Goal: Find specific page/section

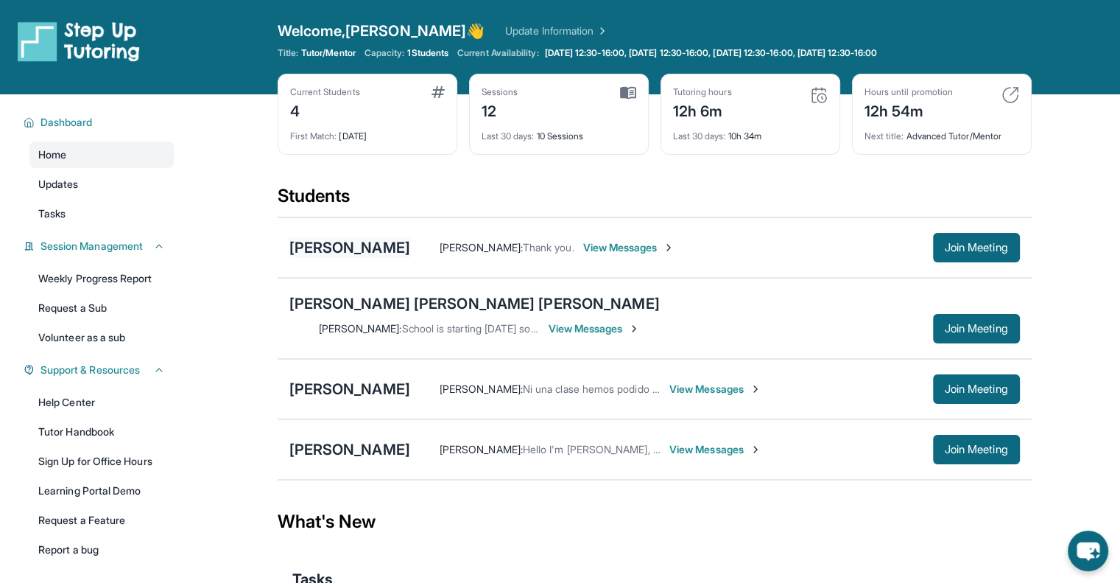
click at [330, 246] on div "[PERSON_NAME]" at bounding box center [349, 247] width 121 height 21
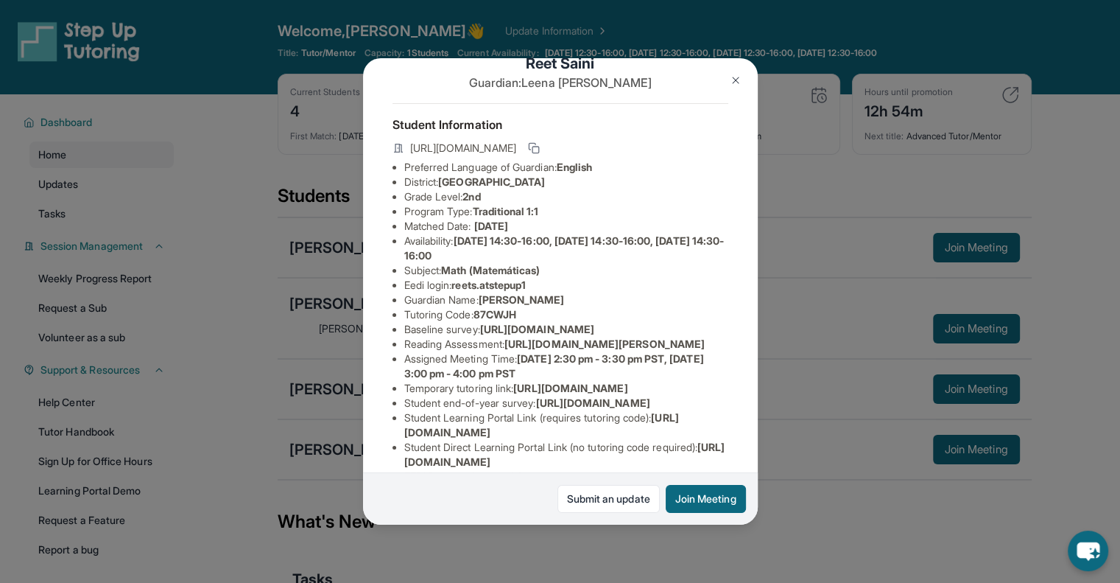
scroll to position [35, 524]
drag, startPoint x: 642, startPoint y: 383, endPoint x: 356, endPoint y: 362, distance: 286.6
click at [356, 362] on div "[PERSON_NAME] Guardian: [PERSON_NAME] Student Information [URL][DOMAIN_NAME] Pr…" at bounding box center [560, 291] width 1120 height 583
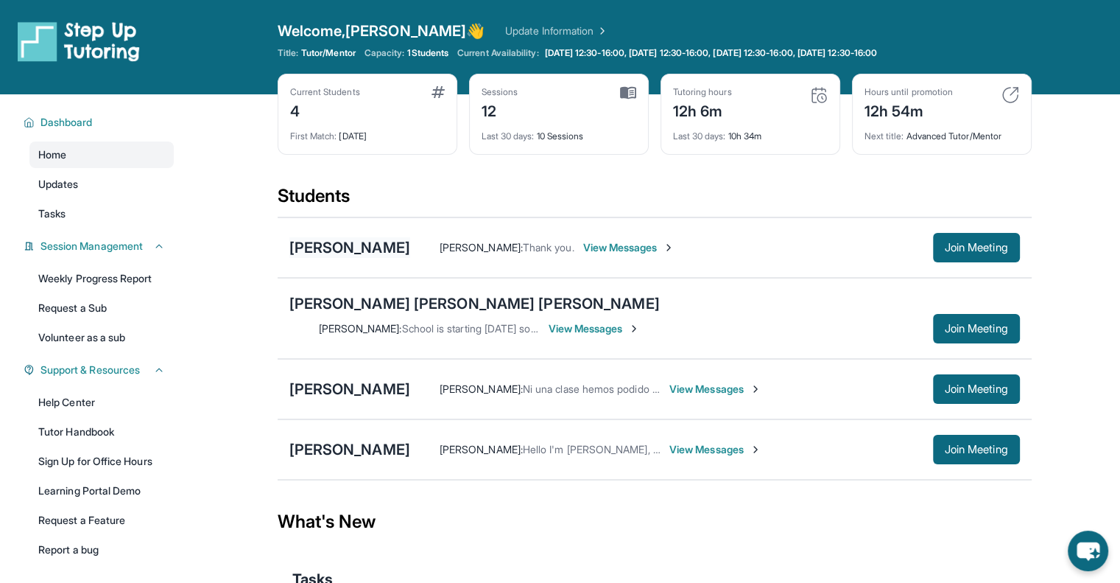
click at [320, 247] on div "[PERSON_NAME]" at bounding box center [349, 247] width 121 height 21
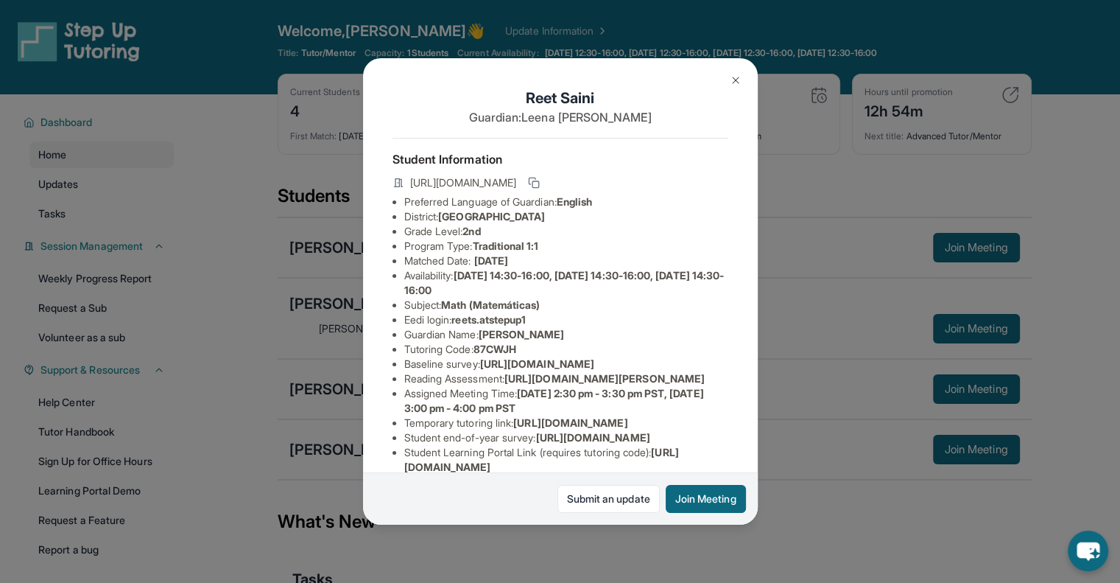
scroll to position [0, 524]
drag, startPoint x: 404, startPoint y: 388, endPoint x: 763, endPoint y: 421, distance: 361.0
click at [763, 421] on div "[PERSON_NAME] Guardian: [PERSON_NAME] Student Information [URL][DOMAIN_NAME] Pr…" at bounding box center [560, 291] width 1120 height 583
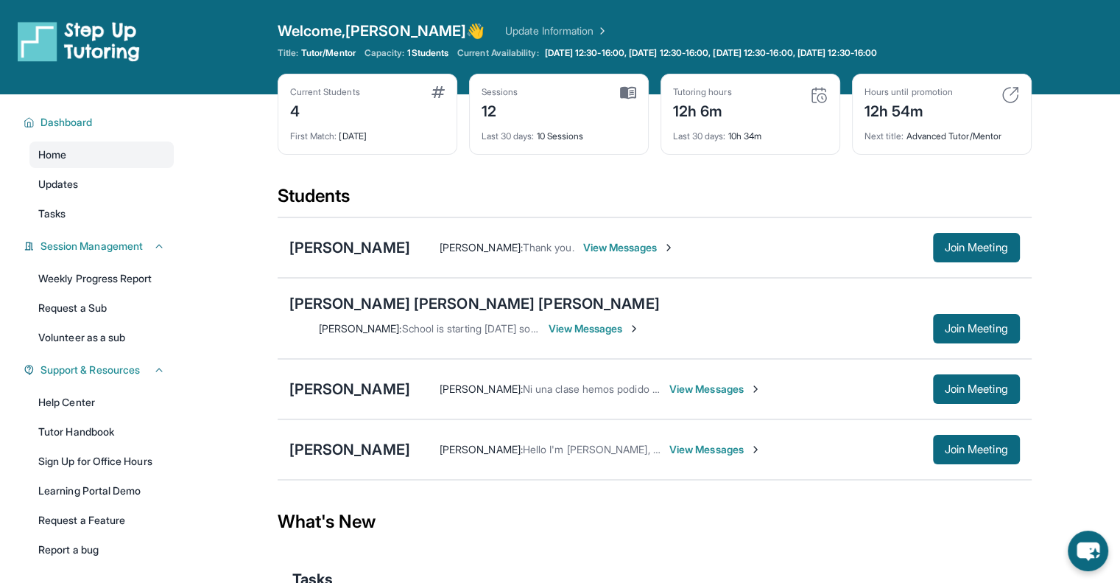
copy span "[URL][DOMAIN_NAME]"
click at [345, 243] on div "[PERSON_NAME]" at bounding box center [349, 247] width 121 height 21
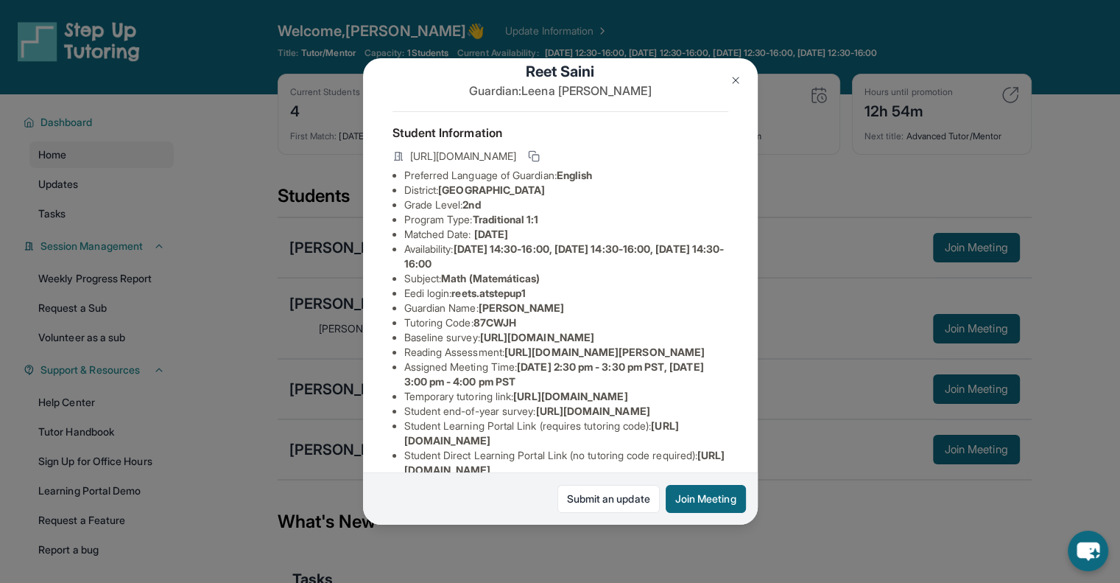
scroll to position [27, 524]
drag, startPoint x: 404, startPoint y: 361, endPoint x: 745, endPoint y: 398, distance: 343.0
click at [745, 398] on div "[PERSON_NAME] Guardian: [PERSON_NAME] Student Information [URL][DOMAIN_NAME] Pr…" at bounding box center [560, 291] width 395 height 466
copy span "[URL][DOMAIN_NAME]"
click at [736, 85] on img at bounding box center [736, 80] width 12 height 12
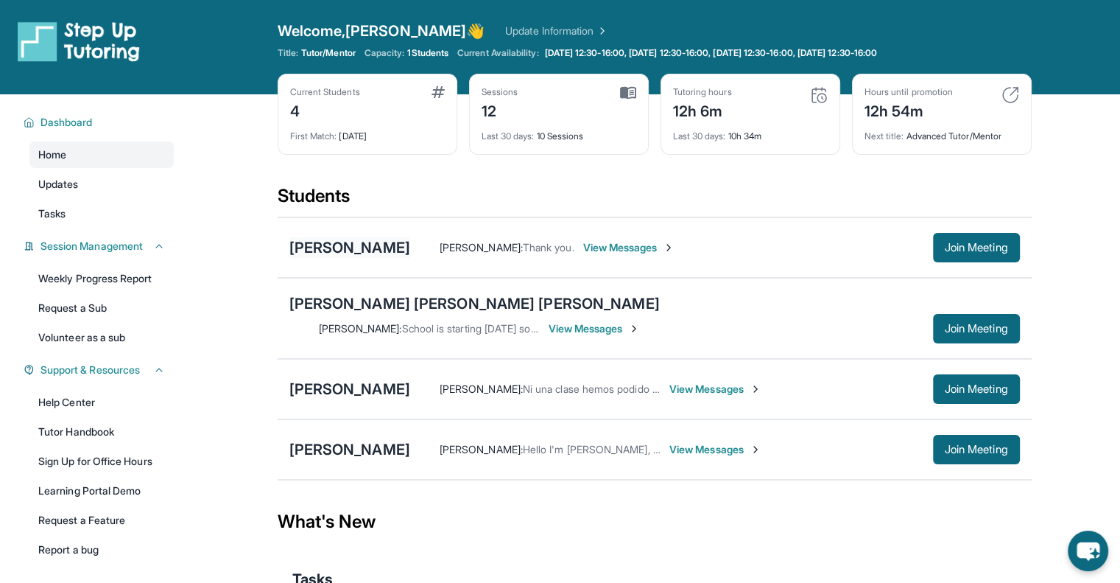
click at [337, 245] on div "[PERSON_NAME]" at bounding box center [349, 247] width 121 height 21
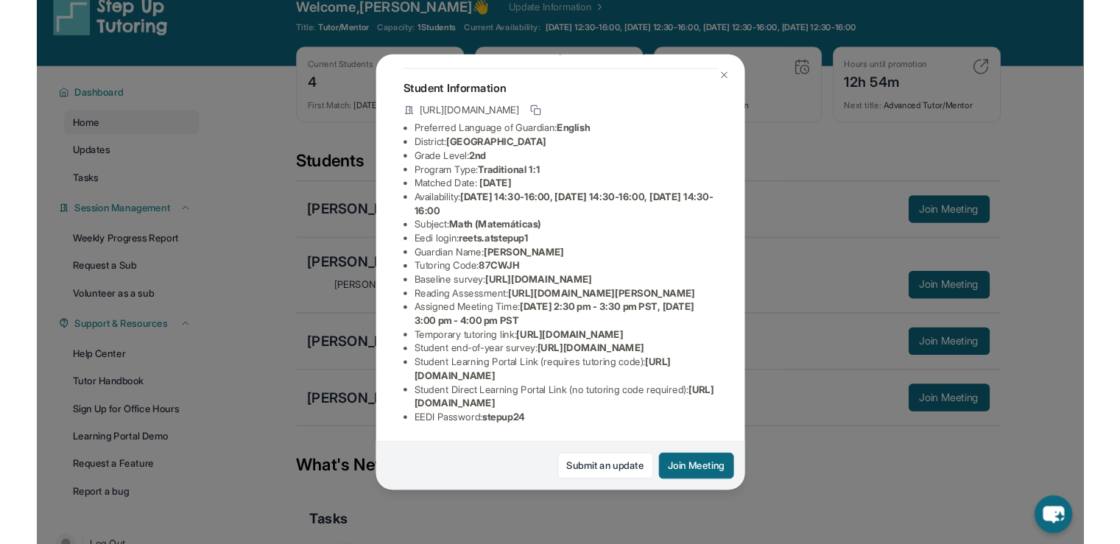
scroll to position [0, 0]
